Goal: Information Seeking & Learning: Learn about a topic

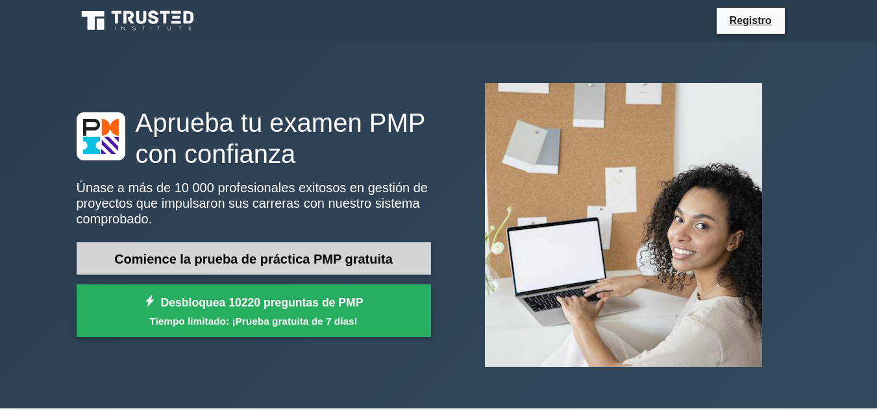
click at [369, 268] on link "Comience la prueba de práctica PMP gratuita" at bounding box center [254, 258] width 355 height 33
click at [282, 257] on font "Comience la prueba de práctica PMP gratuita" at bounding box center [253, 259] width 279 height 14
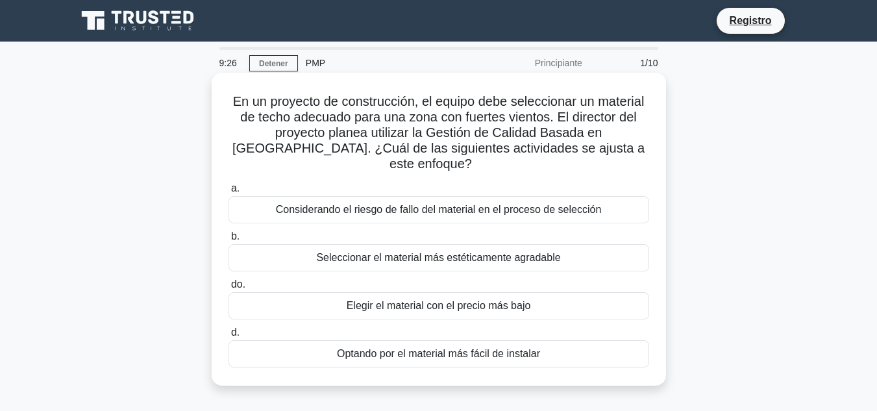
click at [520, 204] on font "Considerando el riesgo de fallo del material en el proceso de selección" at bounding box center [439, 209] width 326 height 11
click at [229, 193] on input "a. Considerando el riesgo de fallo del material en el proceso de selección" at bounding box center [229, 188] width 0 height 8
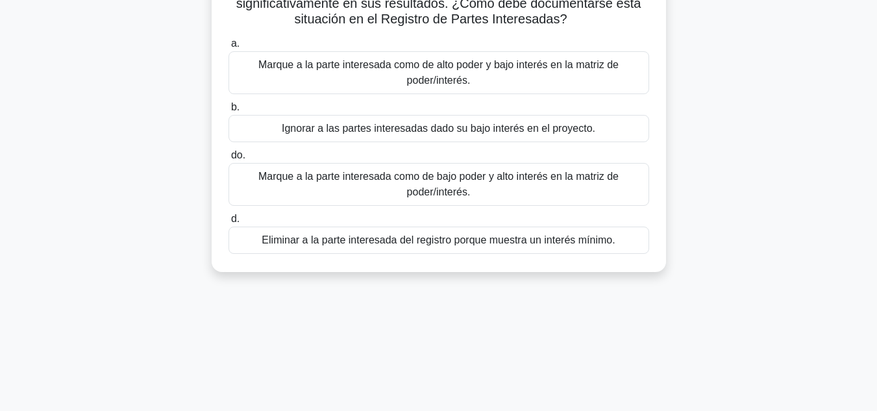
scroll to position [130, 0]
click at [471, 71] on font "Marque a la parte interesada como de alto poder y bajo interés en la matriz de …" at bounding box center [438, 71] width 360 height 27
click at [229, 47] on input "a. Marque a la parte interesada como de alto poder y bajo interés en la matriz …" at bounding box center [229, 43] width 0 height 8
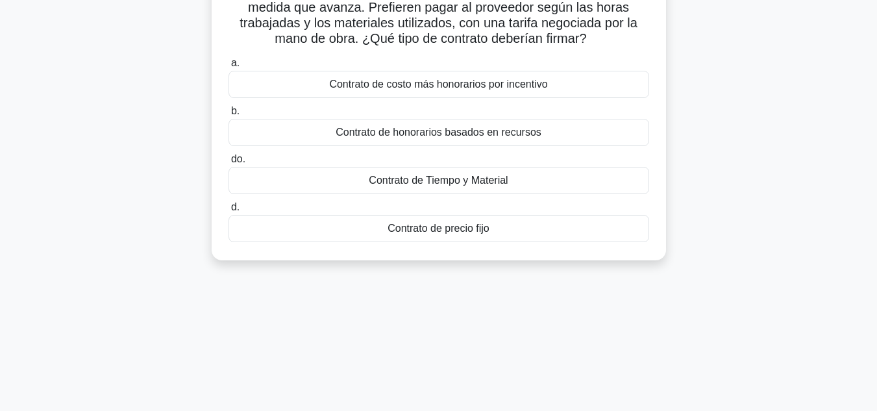
scroll to position [0, 0]
